Goal: Task Accomplishment & Management: Manage account settings

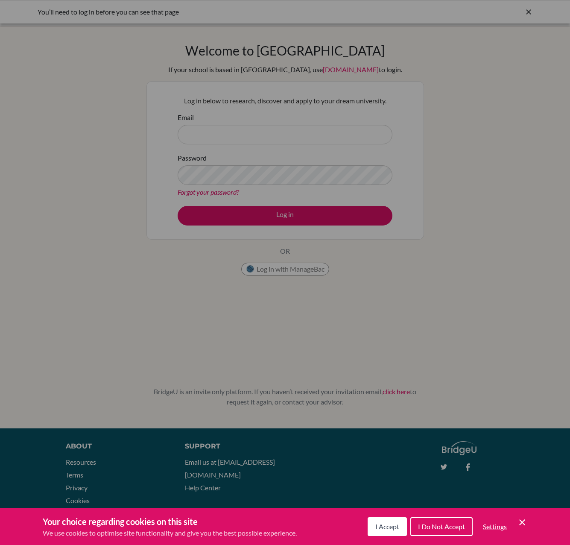
click at [349, 279] on div "Cookie Preferences" at bounding box center [285, 272] width 570 height 545
click at [170, 277] on div "Cookie Preferences" at bounding box center [285, 272] width 570 height 545
click at [298, 23] on div "Cookie Preferences" at bounding box center [285, 272] width 570 height 545
click at [524, 12] on div "Cookie Preferences" at bounding box center [285, 272] width 570 height 545
click at [529, 12] on div "Cookie Preferences" at bounding box center [285, 272] width 570 height 545
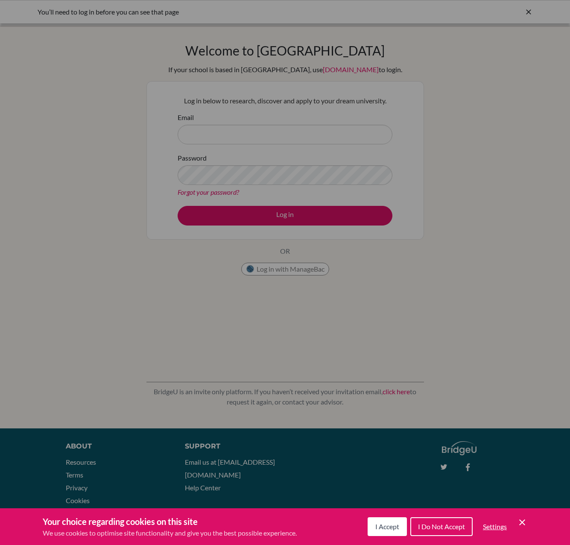
click at [527, 13] on div "Cookie Preferences" at bounding box center [285, 272] width 570 height 545
drag, startPoint x: 531, startPoint y: 12, endPoint x: 537, endPoint y: 12, distance: 5.6
click at [532, 12] on div "Cookie Preferences" at bounding box center [285, 272] width 570 height 545
click at [537, 12] on div "Cookie Preferences" at bounding box center [285, 272] width 570 height 545
click at [488, 137] on div "Cookie Preferences" at bounding box center [285, 272] width 570 height 545
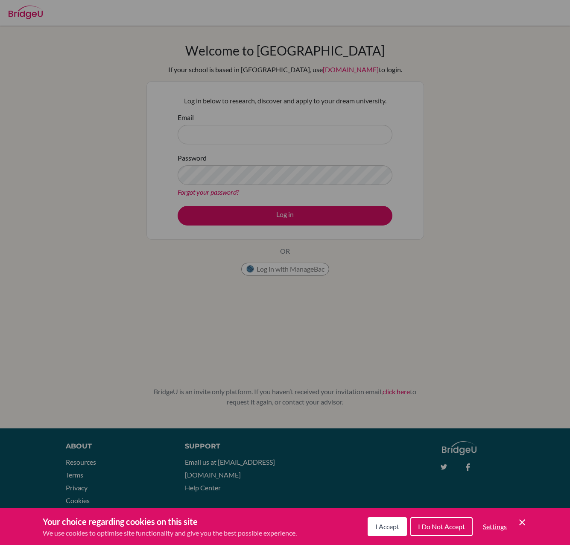
click at [221, 360] on div "Cookie Preferences" at bounding box center [285, 272] width 570 height 545
click at [82, 461] on div "Cookie Preferences" at bounding box center [285, 272] width 570 height 545
click at [82, 460] on div "Cookie Preferences" at bounding box center [285, 272] width 570 height 545
click at [462, 453] on div "Cookie Preferences" at bounding box center [285, 272] width 570 height 545
click at [222, 465] on div "Cookie Preferences" at bounding box center [285, 272] width 570 height 545
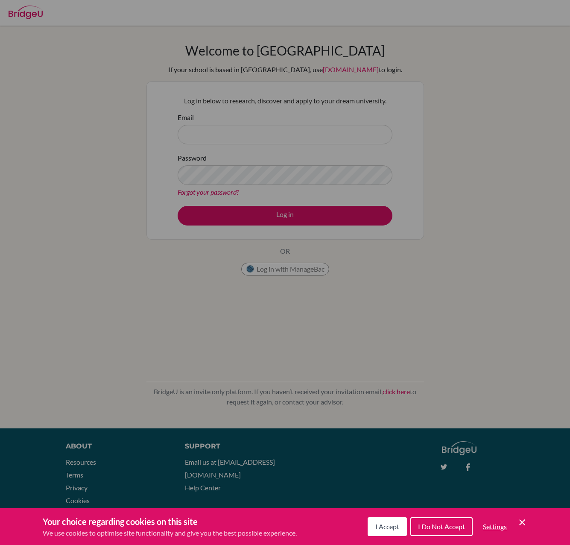
click at [78, 483] on div "Cookie Preferences" at bounding box center [285, 272] width 570 height 545
click at [79, 464] on div "Cookie Preferences" at bounding box center [285, 272] width 570 height 545
drag, startPoint x: 92, startPoint y: 475, endPoint x: 207, endPoint y: 408, distance: 133.9
click at [92, 475] on div "Cookie Preferences" at bounding box center [285, 272] width 570 height 545
drag, startPoint x: 213, startPoint y: 306, endPoint x: 192, endPoint y: 265, distance: 45.6
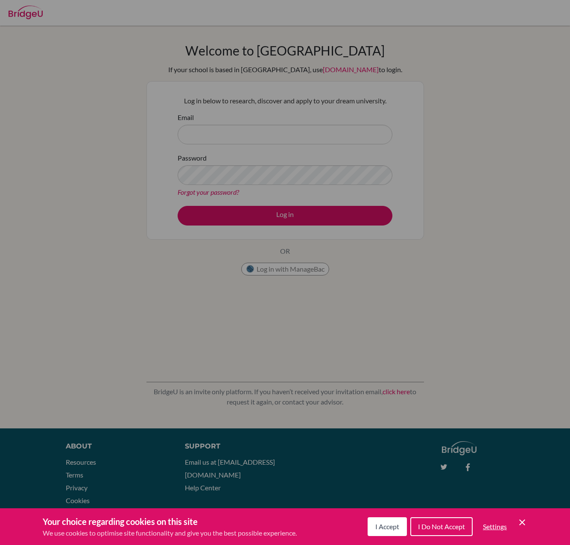
click at [211, 303] on div "Cookie Preferences" at bounding box center [285, 272] width 570 height 545
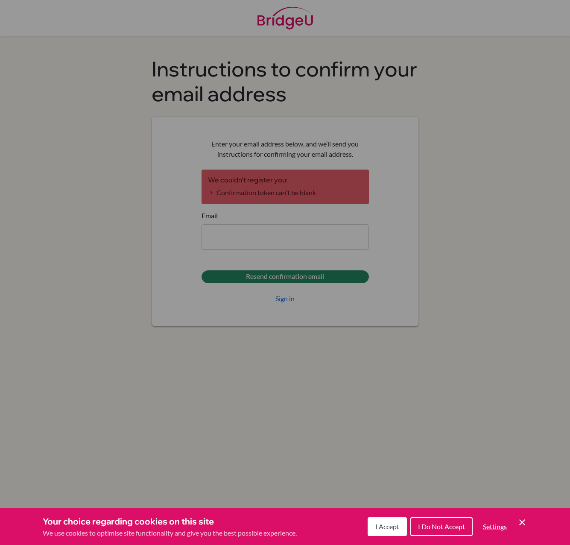
click at [258, 242] on div "Cookie Preferences" at bounding box center [285, 272] width 570 height 545
click at [382, 57] on div "Cookie Preferences" at bounding box center [285, 272] width 570 height 545
click at [381, 57] on div "Cookie Preferences" at bounding box center [285, 272] width 570 height 545
click at [272, 245] on div "Cookie Preferences" at bounding box center [285, 272] width 570 height 545
drag, startPoint x: 272, startPoint y: 244, endPoint x: 293, endPoint y: 299, distance: 58.9
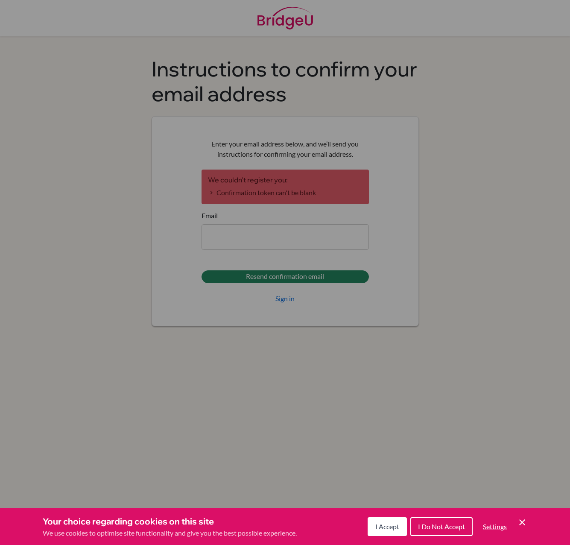
click at [272, 244] on div "Cookie Preferences" at bounding box center [285, 272] width 570 height 545
drag, startPoint x: 288, startPoint y: 300, endPoint x: 285, endPoint y: 297, distance: 4.4
click at [288, 300] on div "Cookie Preferences" at bounding box center [285, 272] width 570 height 545
drag, startPoint x: 288, startPoint y: 276, endPoint x: 272, endPoint y: 250, distance: 29.5
click at [288, 275] on div "Cookie Preferences" at bounding box center [285, 272] width 570 height 545
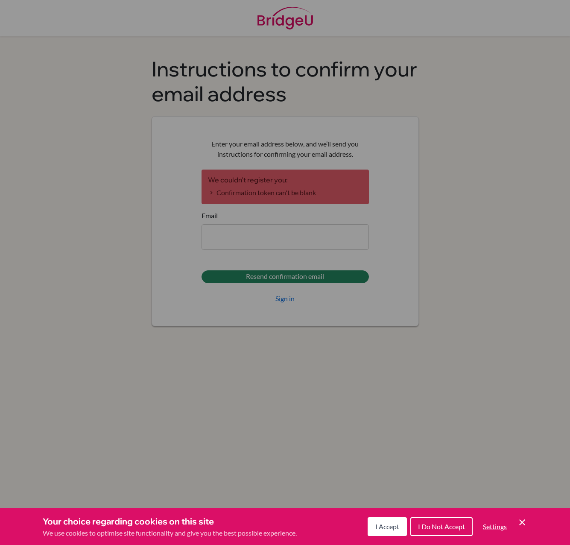
click at [262, 239] on div "Cookie Preferences" at bounding box center [285, 272] width 570 height 545
drag, startPoint x: 261, startPoint y: 237, endPoint x: 248, endPoint y: 233, distance: 13.6
click at [257, 235] on div "Cookie Preferences" at bounding box center [285, 272] width 570 height 545
click at [390, 15] on div "Cookie Preferences" at bounding box center [285, 272] width 570 height 545
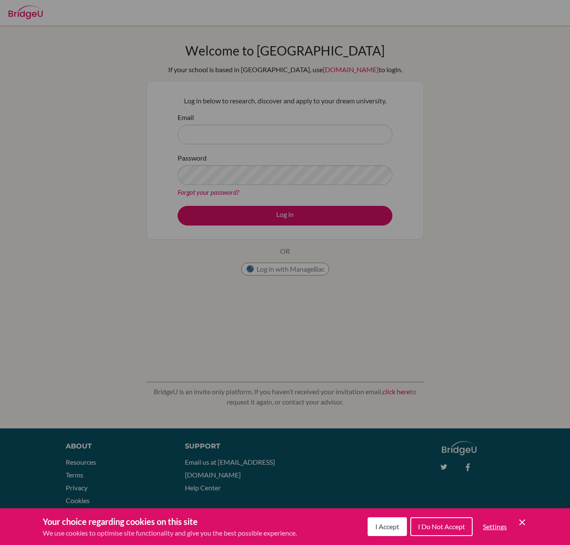
click at [377, 524] on span "I Accept" at bounding box center [387, 526] width 24 height 8
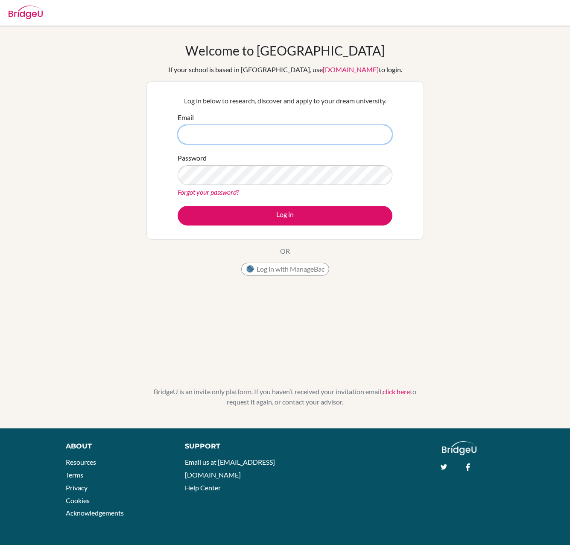
click at [224, 138] on input "Email" at bounding box center [285, 135] width 215 height 20
type input "[EMAIL_ADDRESS][DOMAIN_NAME]"
click at [231, 192] on link "Forgot your password?" at bounding box center [208, 192] width 61 height 8
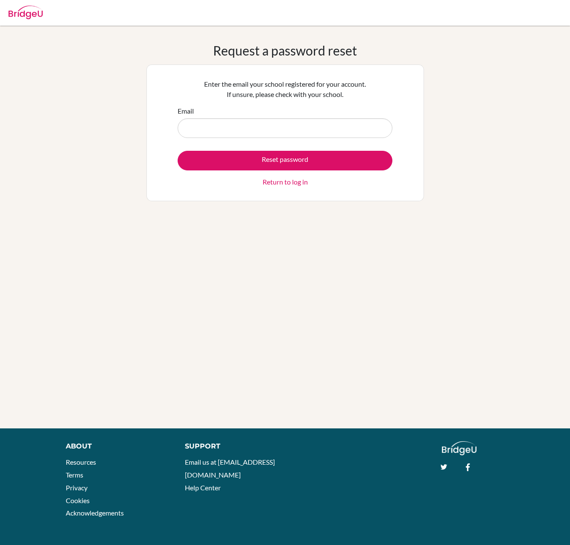
click at [244, 121] on input "Email" at bounding box center [285, 128] width 215 height 20
type input "[EMAIL_ADDRESS][DOMAIN_NAME]"
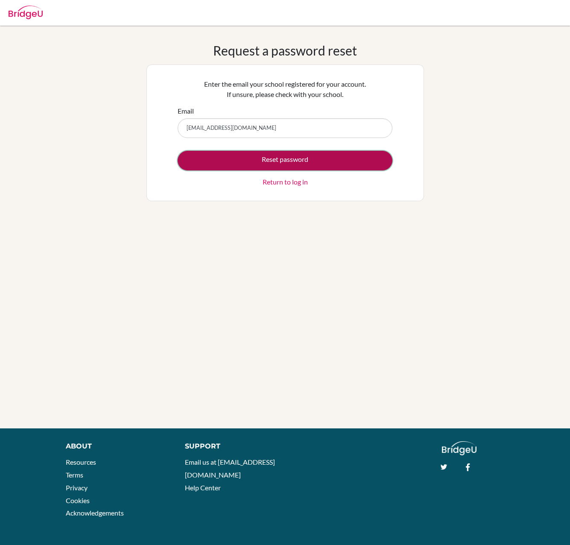
click at [299, 160] on button "Reset password" at bounding box center [285, 161] width 215 height 20
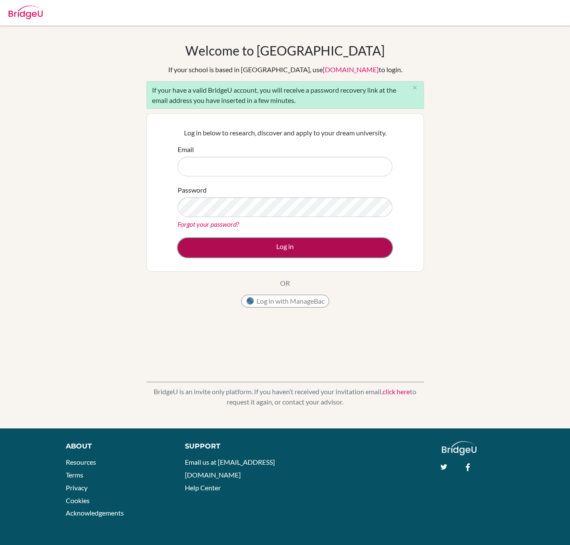
click at [312, 248] on button "Log in" at bounding box center [285, 248] width 215 height 20
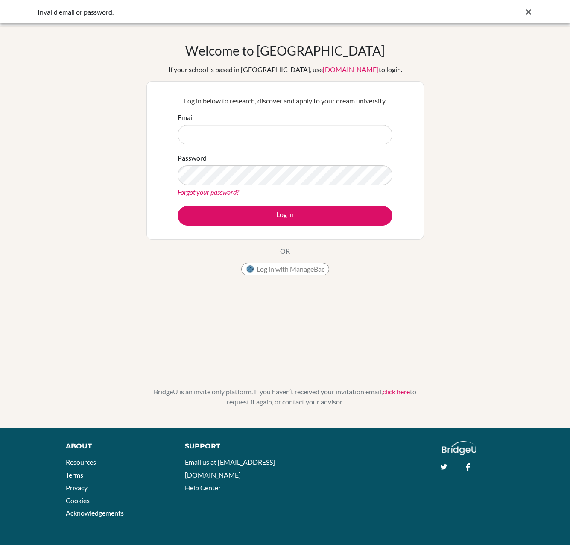
click at [527, 10] on icon at bounding box center [528, 12] width 9 height 9
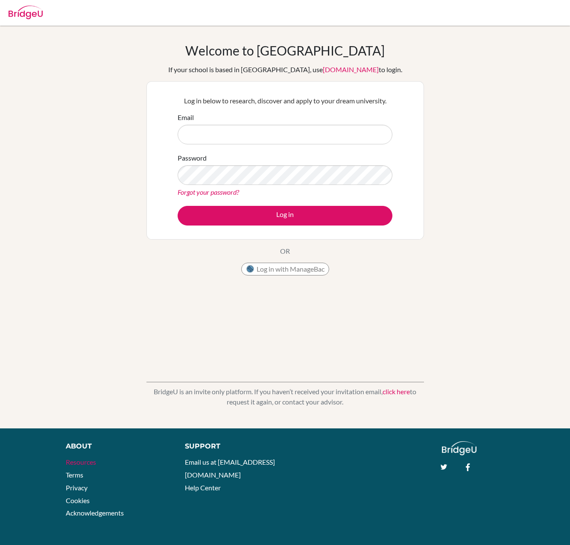
click at [89, 465] on link "Resources" at bounding box center [81, 461] width 30 height 8
click at [22, 11] on img at bounding box center [26, 13] width 34 height 14
click at [90, 468] on li "Terms" at bounding box center [116, 474] width 100 height 13
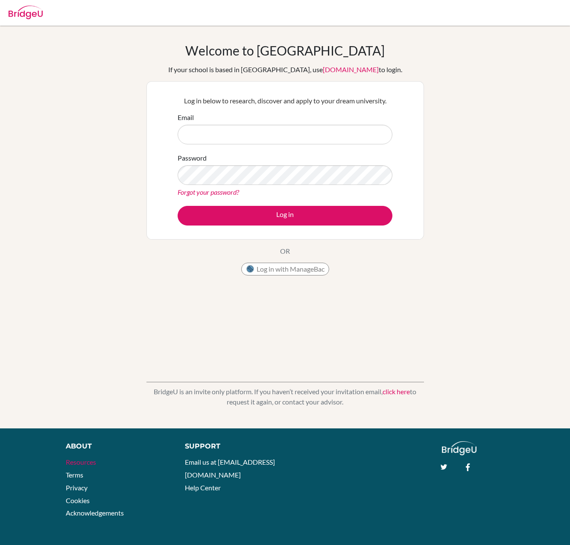
click at [94, 461] on link "Resources" at bounding box center [81, 461] width 30 height 8
